Goal: Task Accomplishment & Management: Use online tool/utility

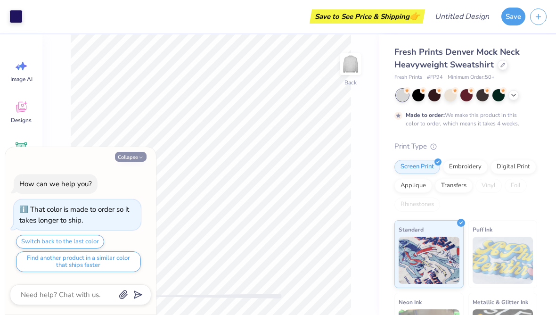
click at [139, 162] on button "Collapse" at bounding box center [131, 157] width 32 height 10
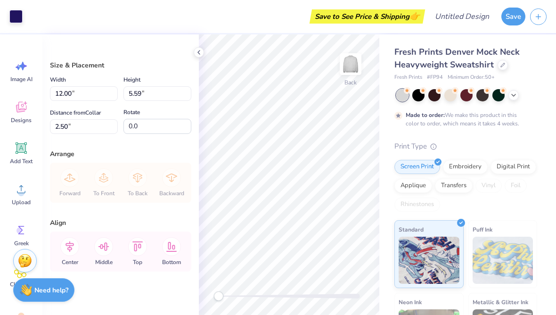
click at [453, 138] on div "Fresh Prints Denver Mock Neck Heavyweight Sweatshirt Fresh Prints # FP94 Minimu…" at bounding box center [465, 239] width 143 height 387
click at [198, 52] on polyline at bounding box center [199, 52] width 2 height 4
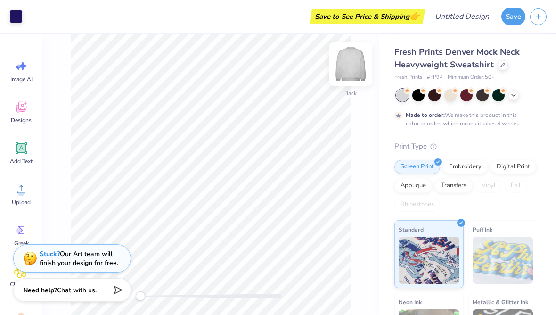
click at [353, 67] on img at bounding box center [351, 64] width 38 height 38
click at [349, 69] on img at bounding box center [351, 64] width 38 height 38
click at [450, 100] on div at bounding box center [450, 94] width 12 height 12
click at [418, 95] on div at bounding box center [418, 94] width 12 height 12
click at [478, 95] on div at bounding box center [482, 94] width 12 height 12
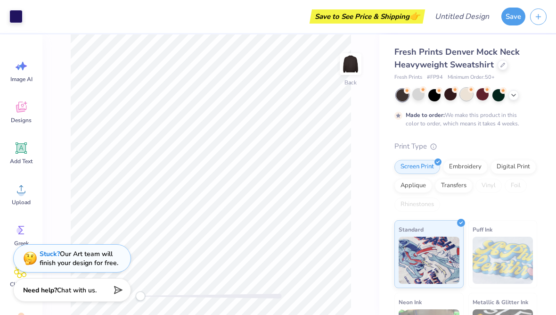
click at [472, 88] on circle at bounding box center [471, 89] width 7 height 7
click at [498, 96] on div at bounding box center [498, 94] width 12 height 12
click at [416, 95] on div at bounding box center [418, 94] width 12 height 12
click at [513, 96] on icon at bounding box center [514, 94] width 8 height 8
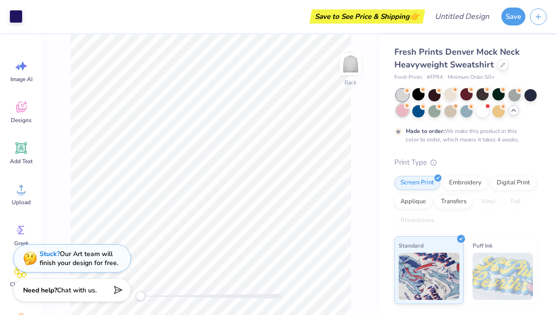
click at [403, 113] on div at bounding box center [402, 110] width 12 height 12
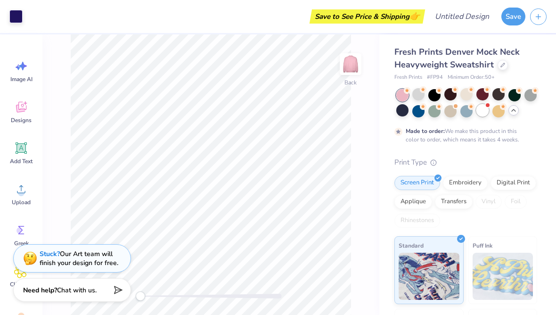
click at [485, 109] on div at bounding box center [482, 110] width 12 height 12
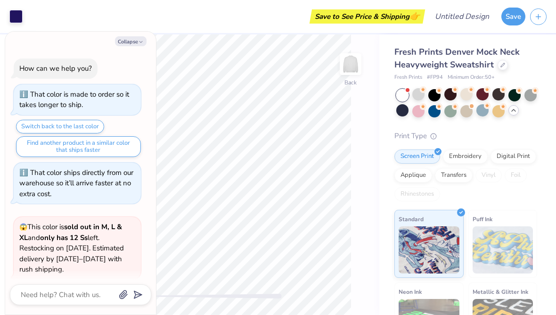
scroll to position [73, 0]
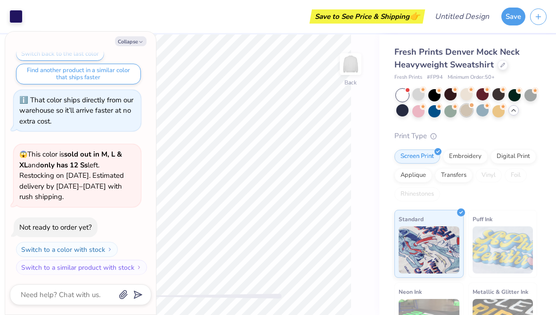
click at [462, 109] on div at bounding box center [466, 110] width 12 height 12
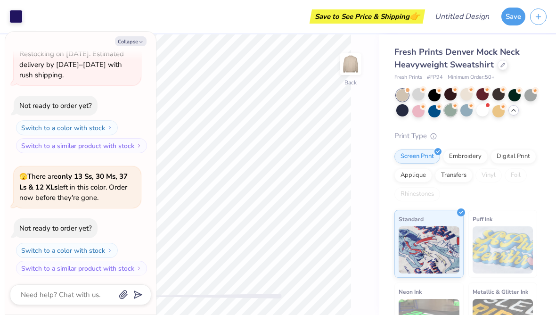
click at [450, 110] on div at bounding box center [450, 110] width 12 height 12
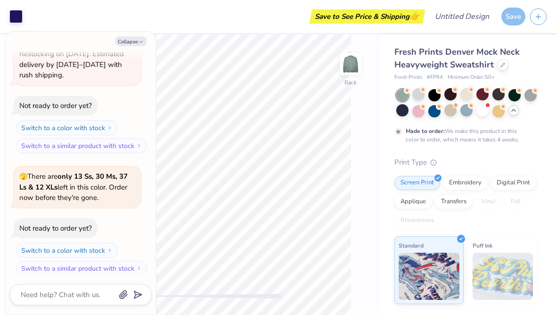
scroll to position [272, 0]
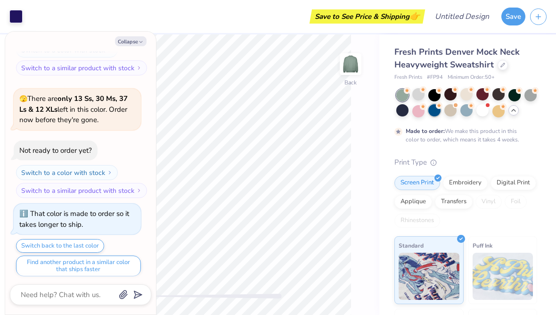
click at [434, 109] on div at bounding box center [434, 110] width 12 height 12
click at [497, 110] on div at bounding box center [498, 110] width 12 height 12
type textarea "x"
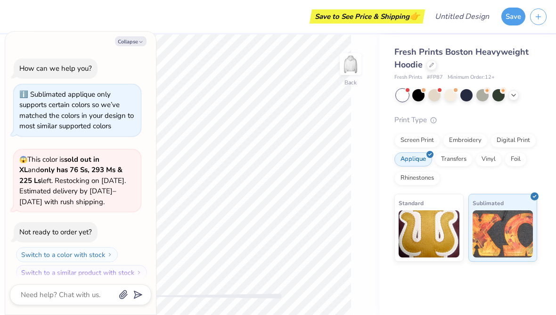
scroll to position [5, 0]
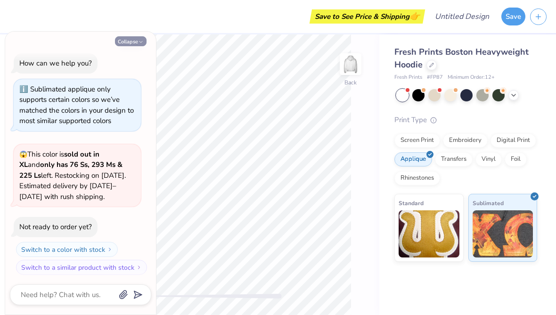
click at [125, 44] on button "Collapse" at bounding box center [131, 41] width 32 height 10
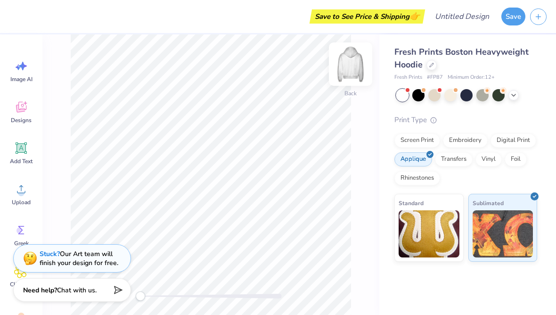
click at [353, 61] on img at bounding box center [351, 64] width 38 height 38
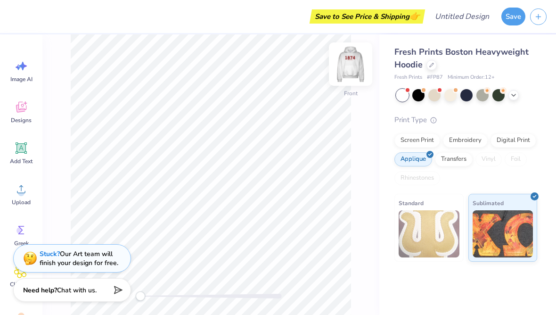
click at [353, 55] on img at bounding box center [351, 64] width 38 height 38
click at [351, 69] on img at bounding box center [351, 64] width 38 height 38
click at [348, 62] on img at bounding box center [351, 64] width 38 height 38
click at [418, 94] on div at bounding box center [418, 94] width 12 height 12
type textarea "x"
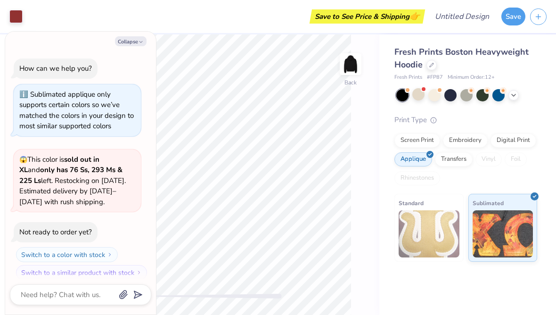
scroll to position [127, 0]
